Goal: Information Seeking & Learning: Check status

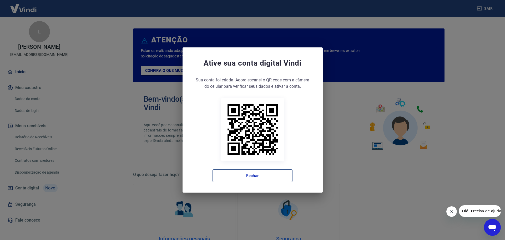
click at [247, 170] on button "Fechar" at bounding box center [252, 175] width 80 height 13
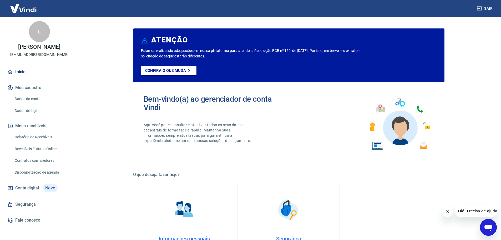
click at [40, 135] on link "Relatório de Recebíveis" at bounding box center [43, 136] width 60 height 11
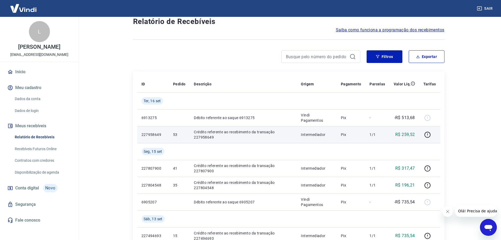
scroll to position [26, 0]
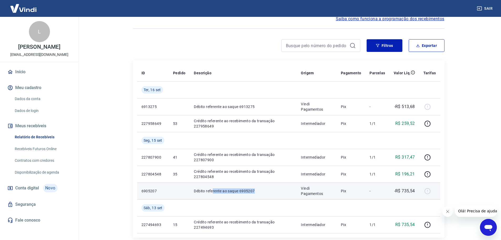
drag, startPoint x: 256, startPoint y: 191, endPoint x: 212, endPoint y: 191, distance: 44.2
click at [212, 191] on p "Débito referente ao saque 6905207" at bounding box center [243, 190] width 99 height 5
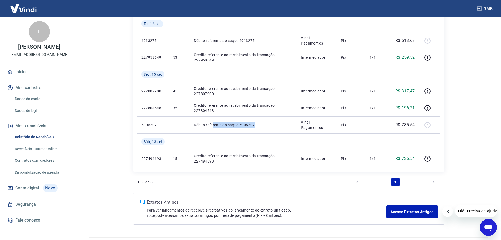
scroll to position [105, 0]
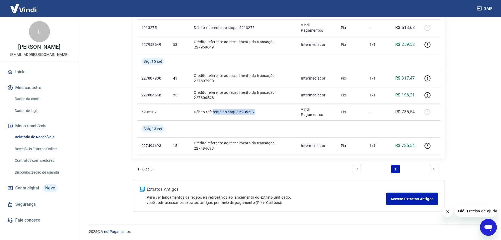
click at [28, 148] on link "Recebíveis Futuros Online" at bounding box center [43, 148] width 60 height 11
click at [23, 69] on link "Início" at bounding box center [39, 72] width 66 height 12
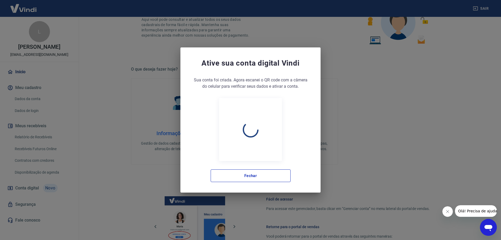
scroll to position [224, 0]
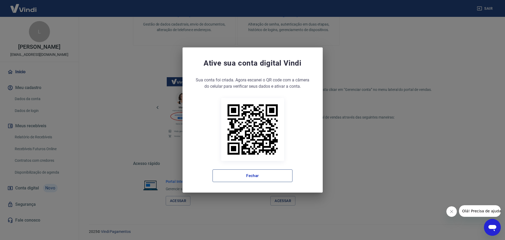
click at [240, 178] on button "Fechar" at bounding box center [252, 175] width 80 height 13
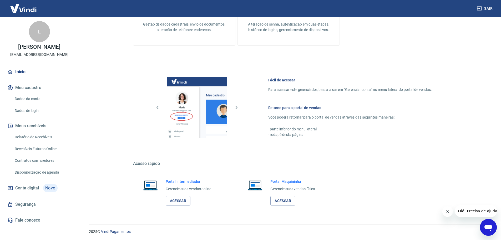
click at [27, 98] on link "Dados da conta" at bounding box center [43, 98] width 60 height 11
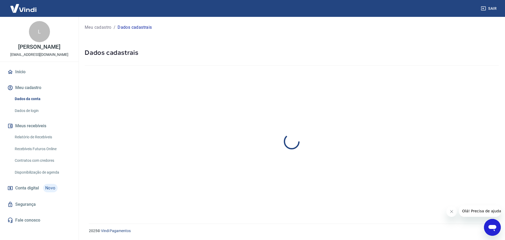
select select "SC"
select select "business"
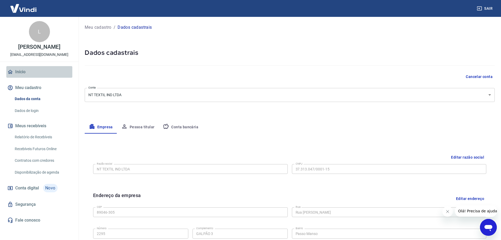
click at [31, 71] on link "Início" at bounding box center [39, 72] width 66 height 12
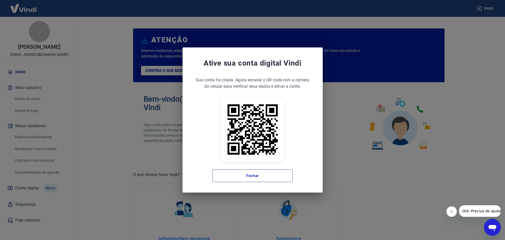
click at [257, 176] on button "Fechar" at bounding box center [252, 175] width 80 height 13
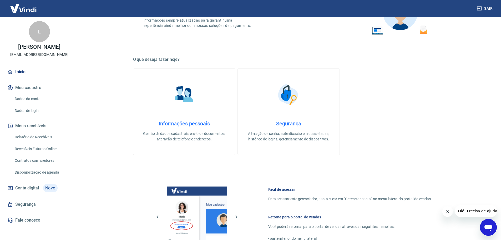
scroll to position [131, 0]
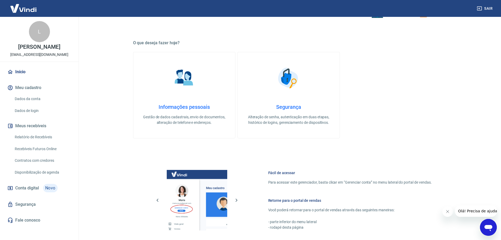
click at [45, 135] on link "Relatório de Recebíveis" at bounding box center [43, 136] width 60 height 11
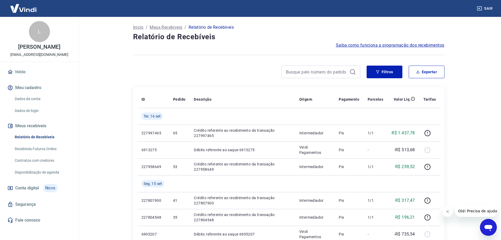
click at [34, 148] on link "Recebíveis Futuros Online" at bounding box center [43, 148] width 60 height 11
click at [33, 97] on link "Dados da conta" at bounding box center [43, 98] width 60 height 11
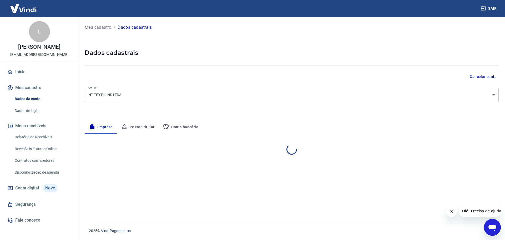
select select "SC"
select select "business"
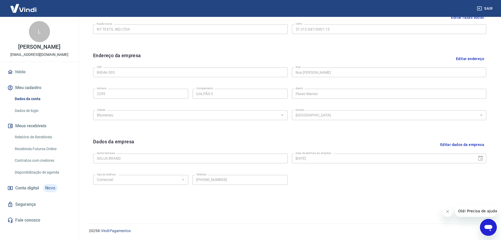
scroll to position [87, 0]
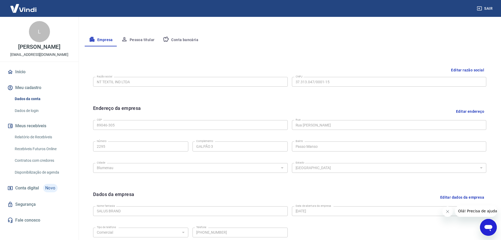
click at [171, 38] on button "Conta bancária" at bounding box center [181, 40] width 44 height 13
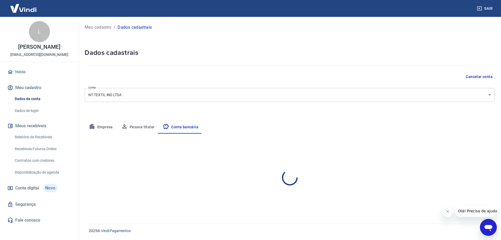
scroll to position [0, 0]
select select "1"
click at [35, 190] on span "Conta digital" at bounding box center [27, 187] width 24 height 7
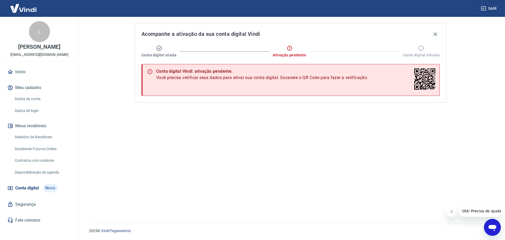
click at [36, 97] on link "Dados da conta" at bounding box center [43, 98] width 60 height 11
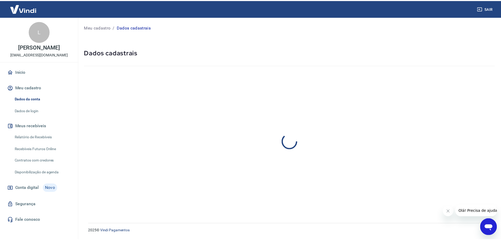
select select "SC"
select select "business"
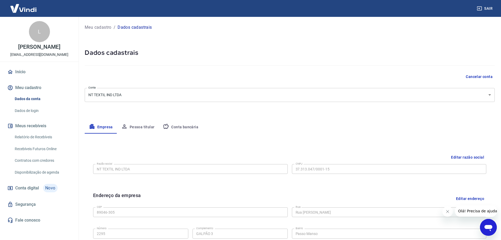
click at [35, 136] on link "Relatório de Recebíveis" at bounding box center [43, 136] width 60 height 11
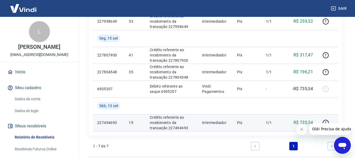
scroll to position [149, 0]
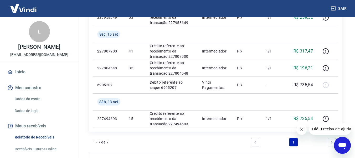
click at [301, 130] on icon "Fechar mensagem da empresa" at bounding box center [302, 129] width 4 height 4
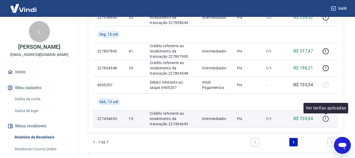
click at [326, 119] on icon "button" at bounding box center [326, 118] width 7 height 7
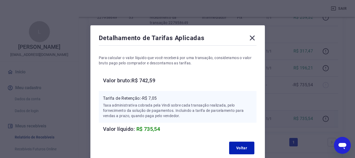
click at [254, 36] on icon at bounding box center [252, 38] width 5 height 5
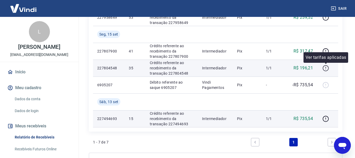
click at [328, 68] on icon "button" at bounding box center [326, 68] width 7 height 7
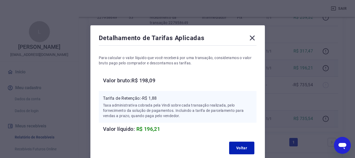
click at [253, 36] on icon at bounding box center [252, 38] width 8 height 8
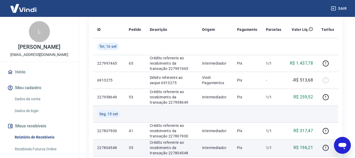
scroll to position [70, 0]
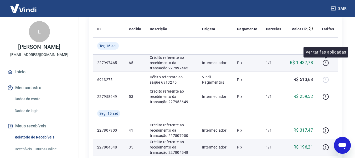
click at [325, 63] on icon "button" at bounding box center [326, 62] width 7 height 7
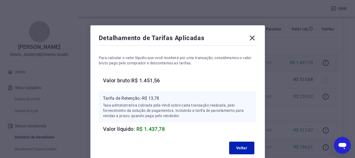
click at [253, 39] on icon at bounding box center [252, 38] width 5 height 5
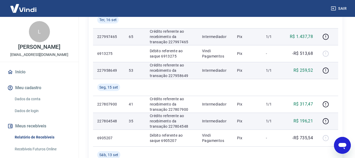
scroll to position [97, 0]
click at [326, 70] on icon "button" at bounding box center [326, 70] width 1 height 2
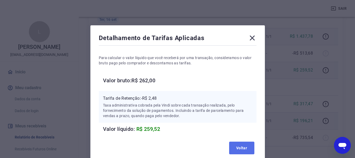
click at [240, 148] on button "Voltar" at bounding box center [241, 147] width 25 height 13
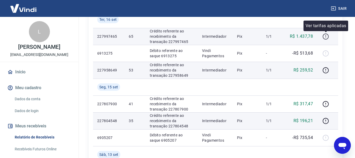
click at [325, 35] on icon "button" at bounding box center [326, 36] width 7 height 7
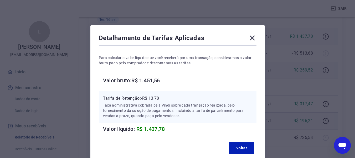
click at [252, 36] on icon at bounding box center [252, 38] width 8 height 8
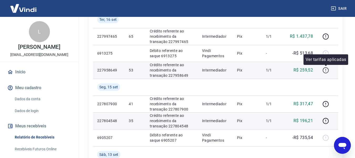
click at [326, 72] on icon "button" at bounding box center [326, 70] width 7 height 7
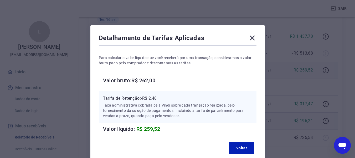
click at [252, 36] on icon at bounding box center [252, 38] width 8 height 8
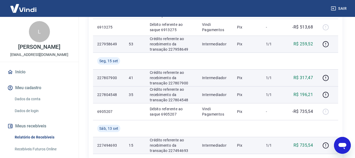
scroll to position [123, 0]
click at [329, 78] on icon "button" at bounding box center [326, 77] width 6 height 6
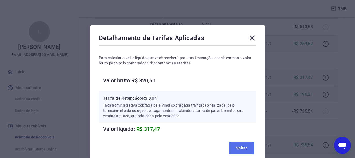
click at [244, 146] on button "Voltar" at bounding box center [241, 147] width 25 height 13
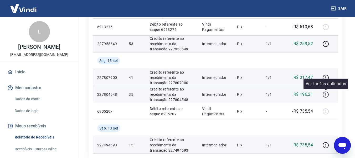
click at [326, 93] on icon "button" at bounding box center [326, 94] width 1 height 2
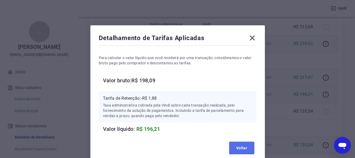
click at [242, 148] on button "Voltar" at bounding box center [241, 147] width 25 height 13
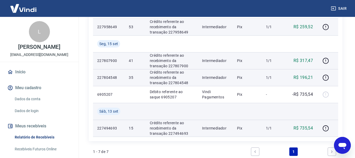
scroll to position [149, 0]
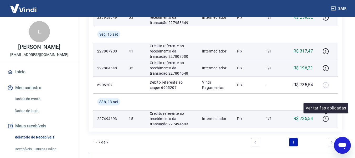
click at [325, 118] on icon "button" at bounding box center [326, 118] width 7 height 7
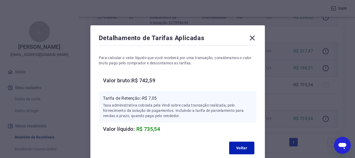
click at [251, 37] on icon at bounding box center [252, 38] width 5 height 5
